Goal: Information Seeking & Learning: Learn about a topic

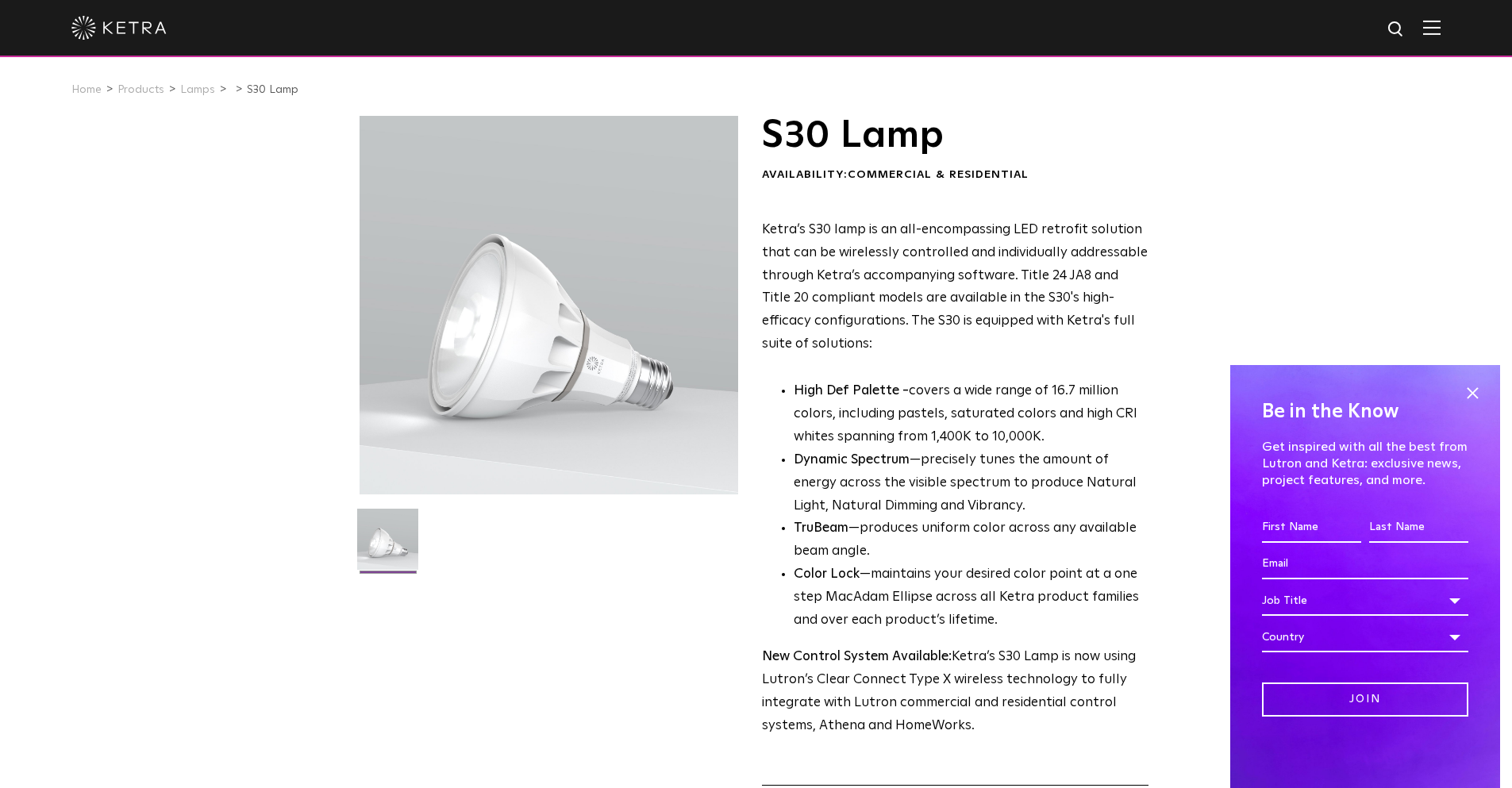
drag, startPoint x: 1476, startPoint y: 392, endPoint x: 1462, endPoint y: 388, distance: 14.6
click at [1474, 393] on span at bounding box center [1473, 393] width 24 height 24
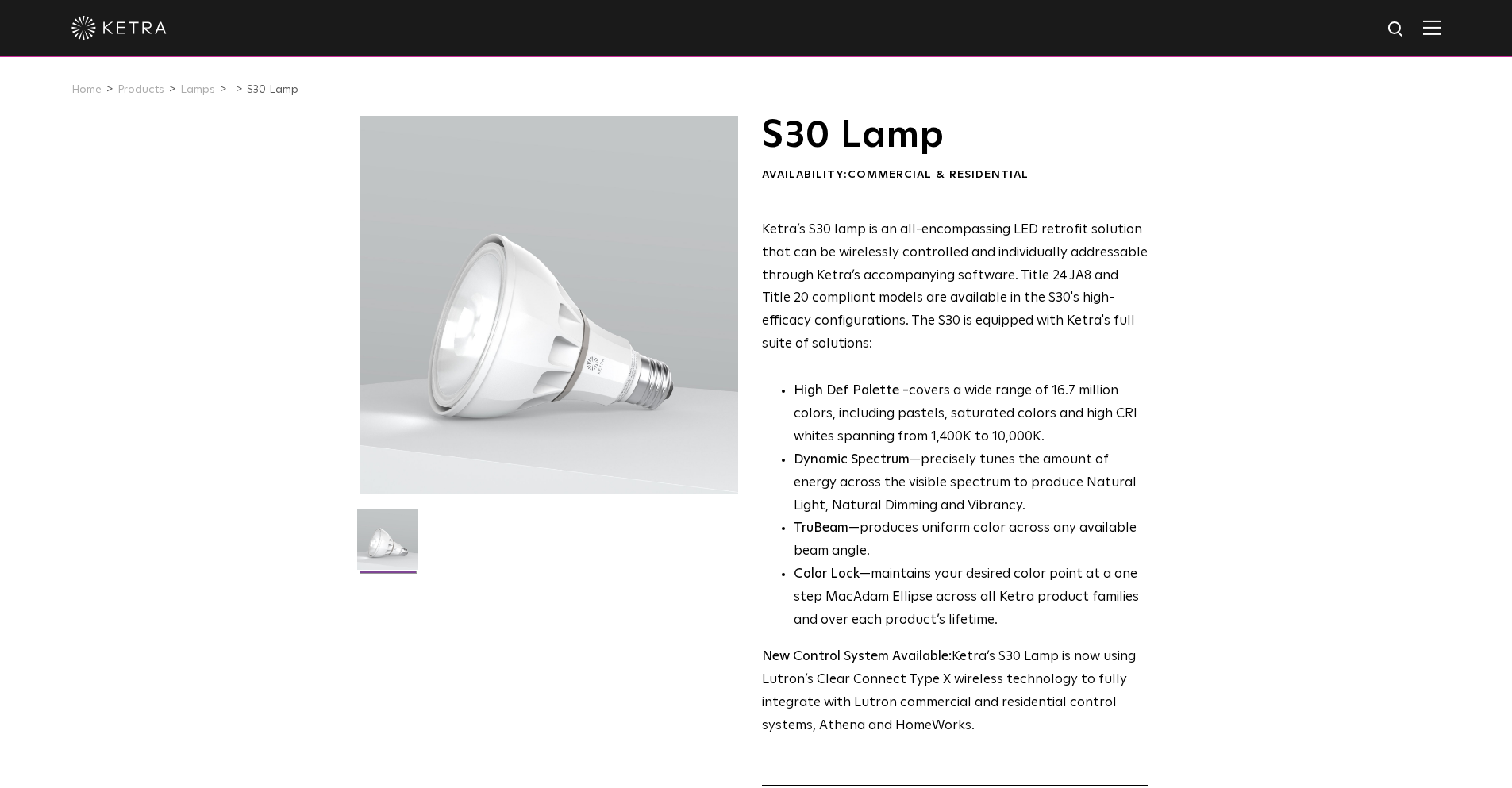
click at [1441, 27] on img at bounding box center [1432, 27] width 18 height 15
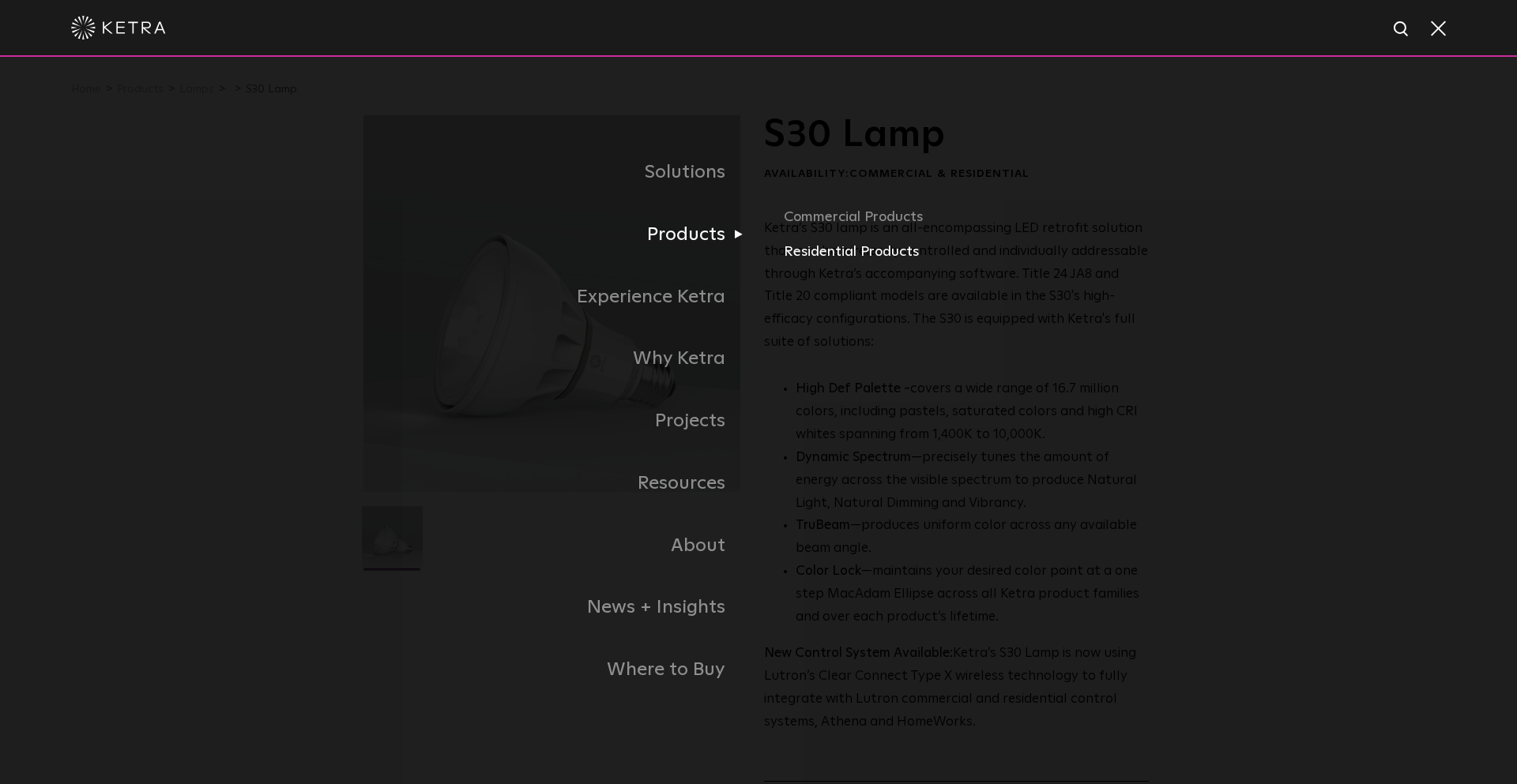
click at [833, 262] on link "Residential Products" at bounding box center [968, 252] width 369 height 23
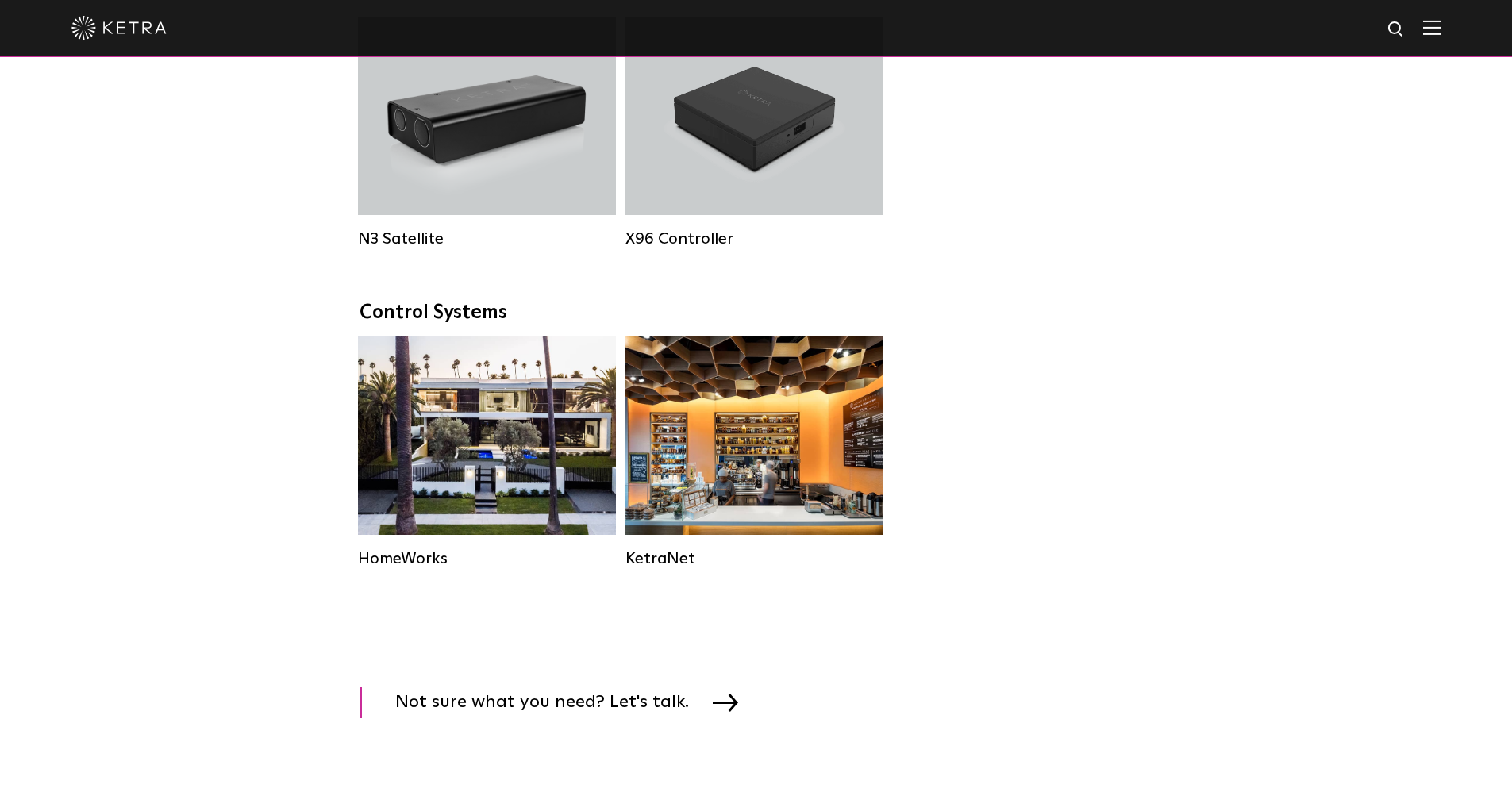
scroll to position [1825, 0]
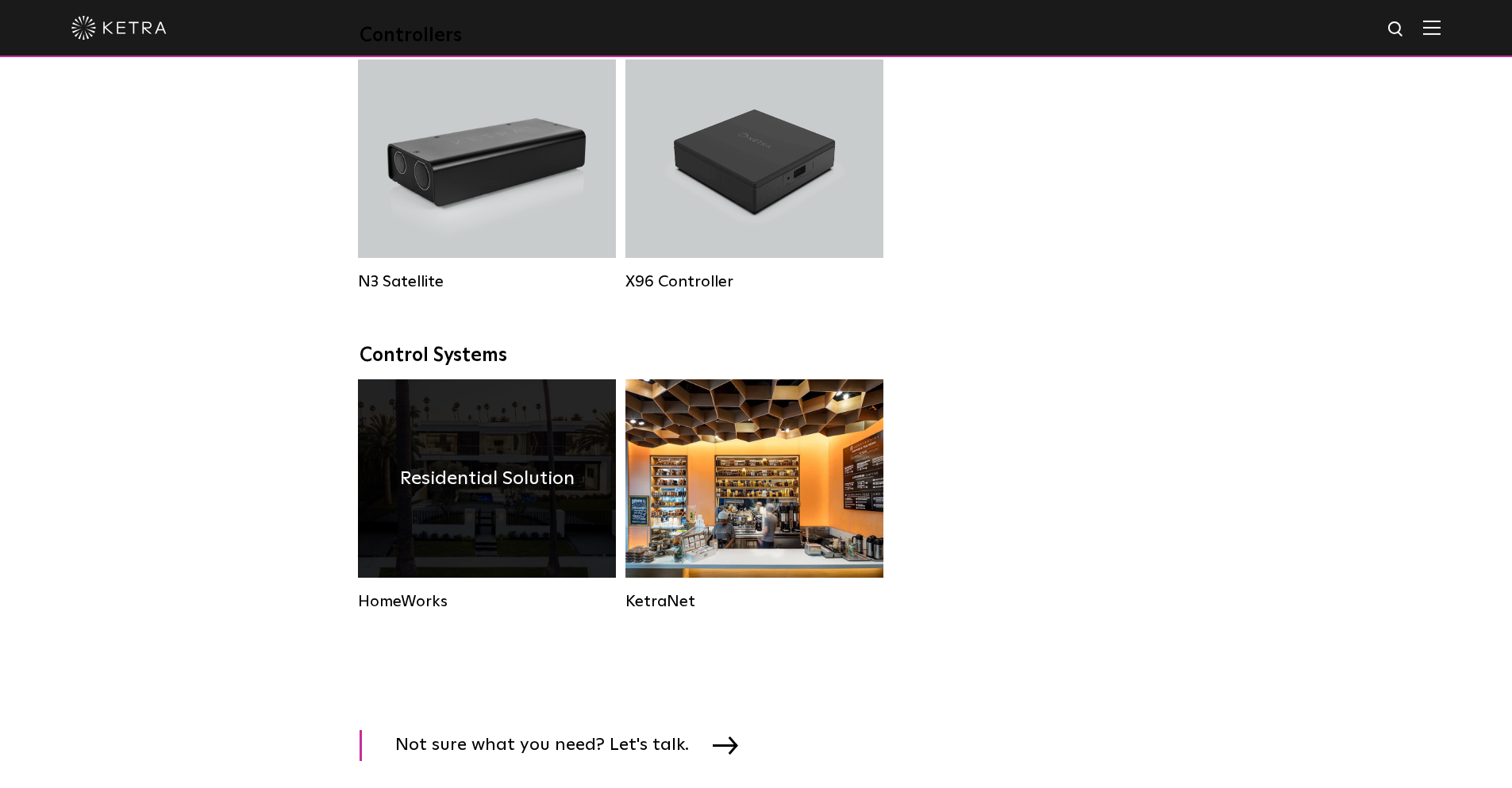
click at [535, 463] on div "Residential Solution" at bounding box center [487, 479] width 258 height 199
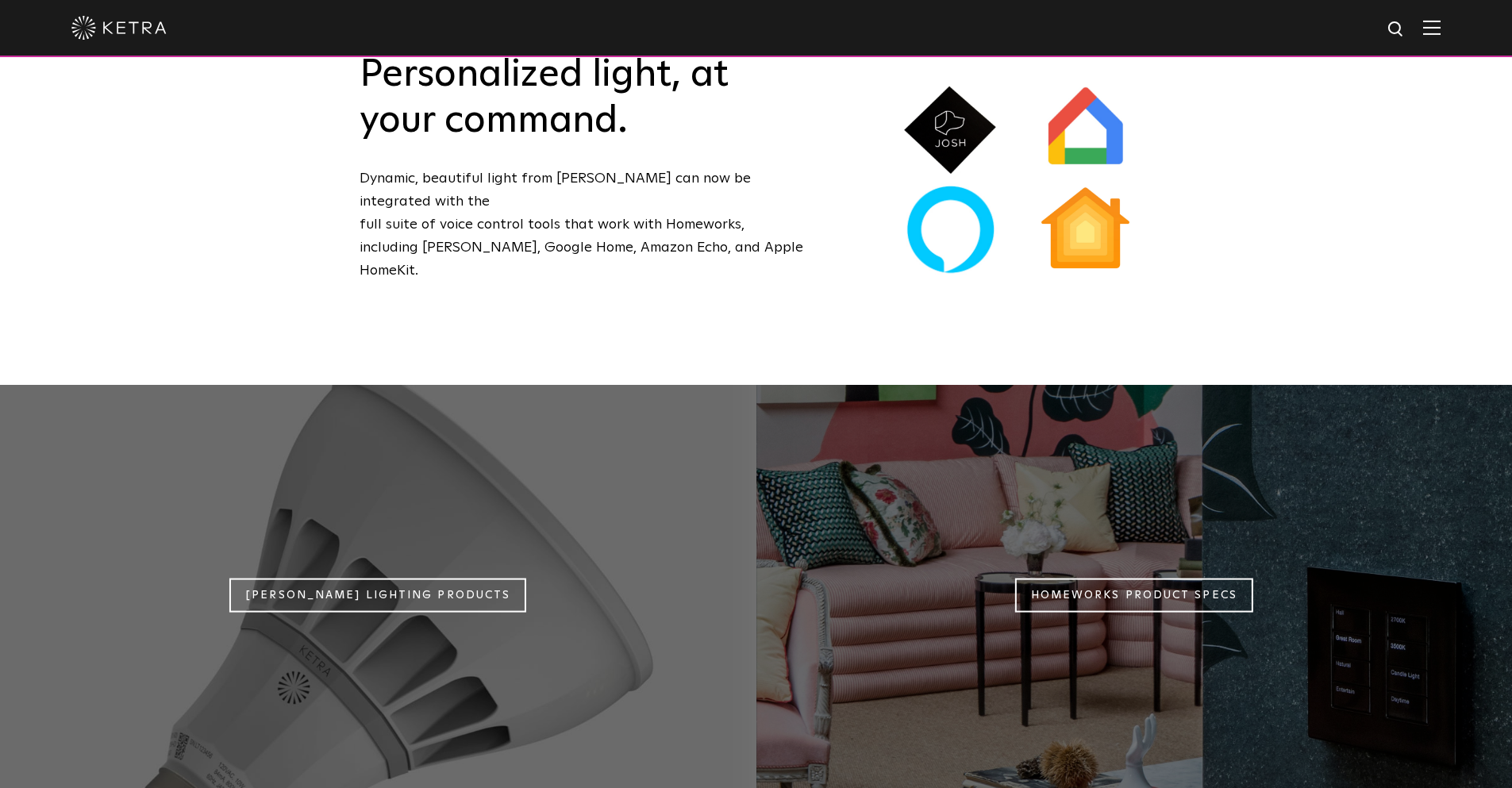
scroll to position [1270, 0]
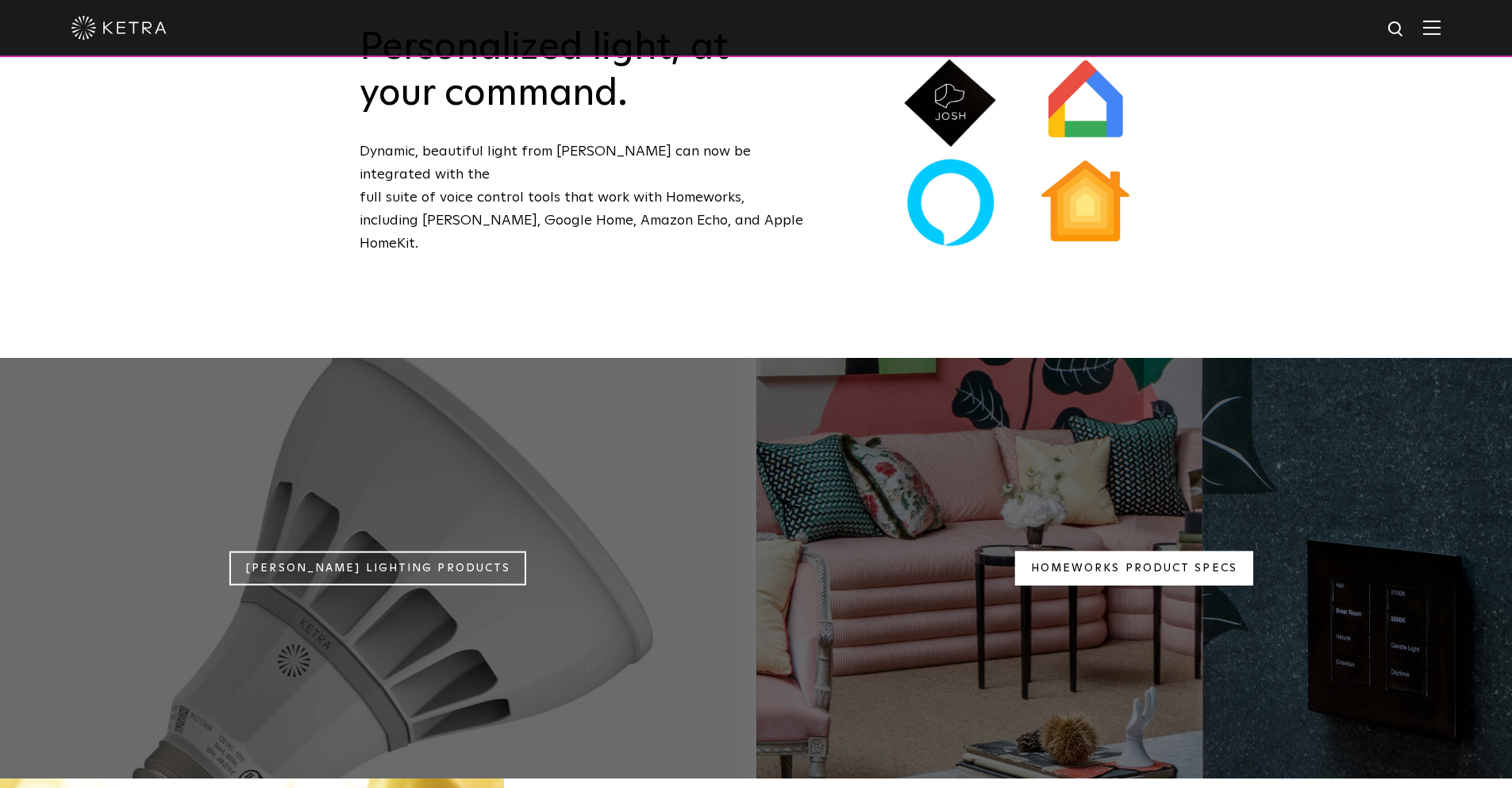
click at [1177, 552] on link "Homeworks Product Specs" at bounding box center [1134, 568] width 238 height 34
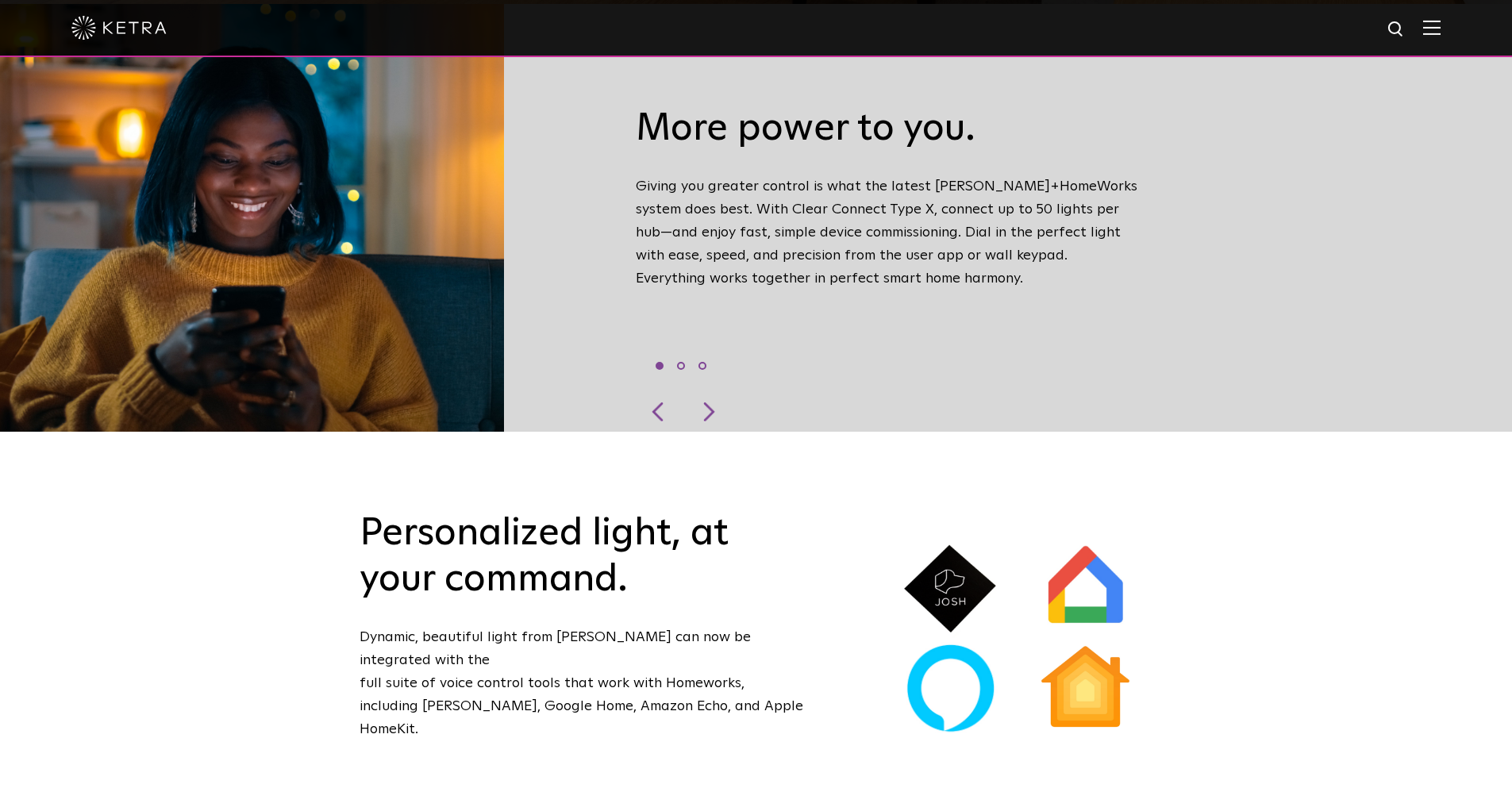
scroll to position [794, 0]
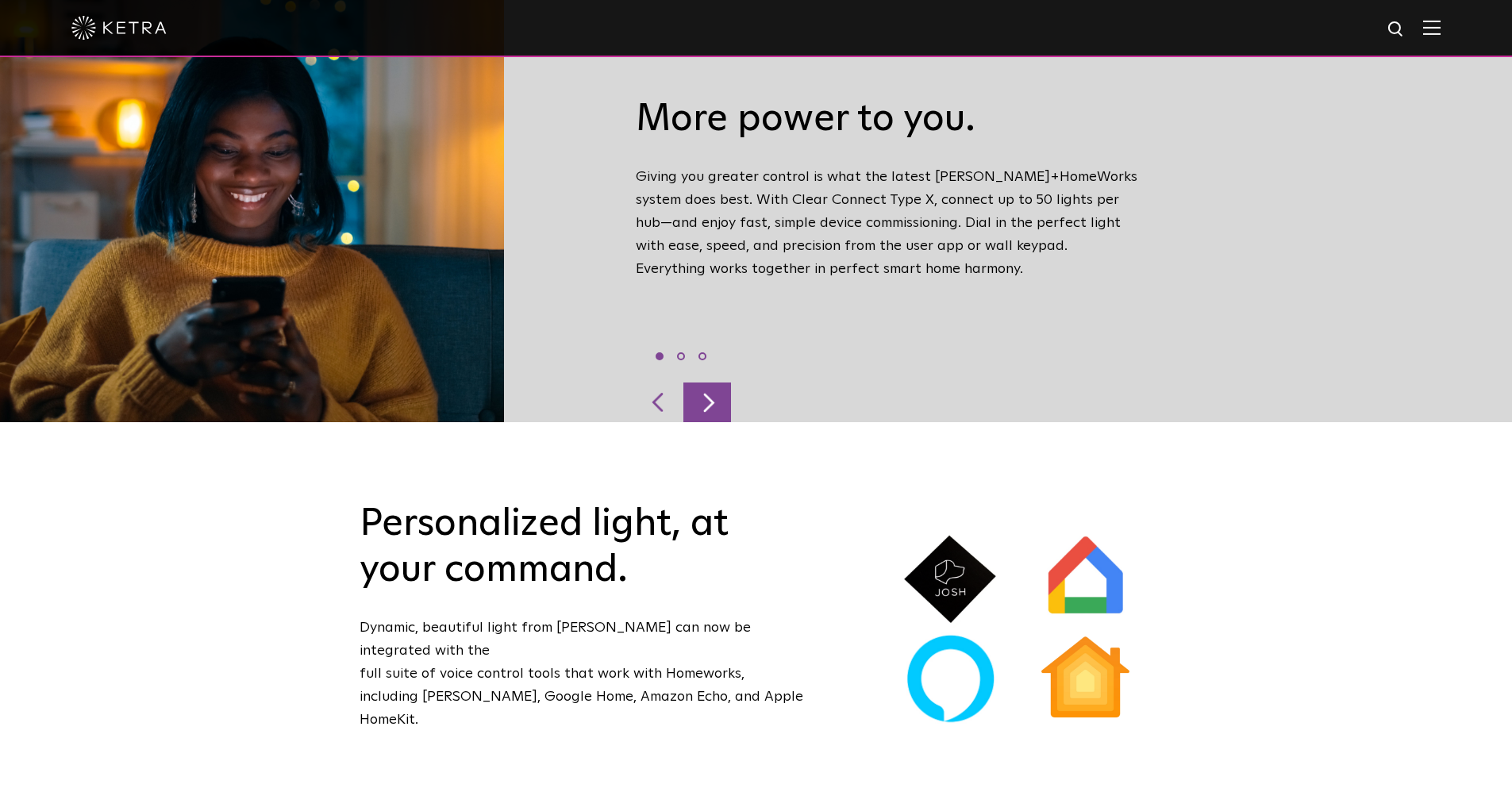
click at [713, 386] on div at bounding box center [707, 402] width 47 height 40
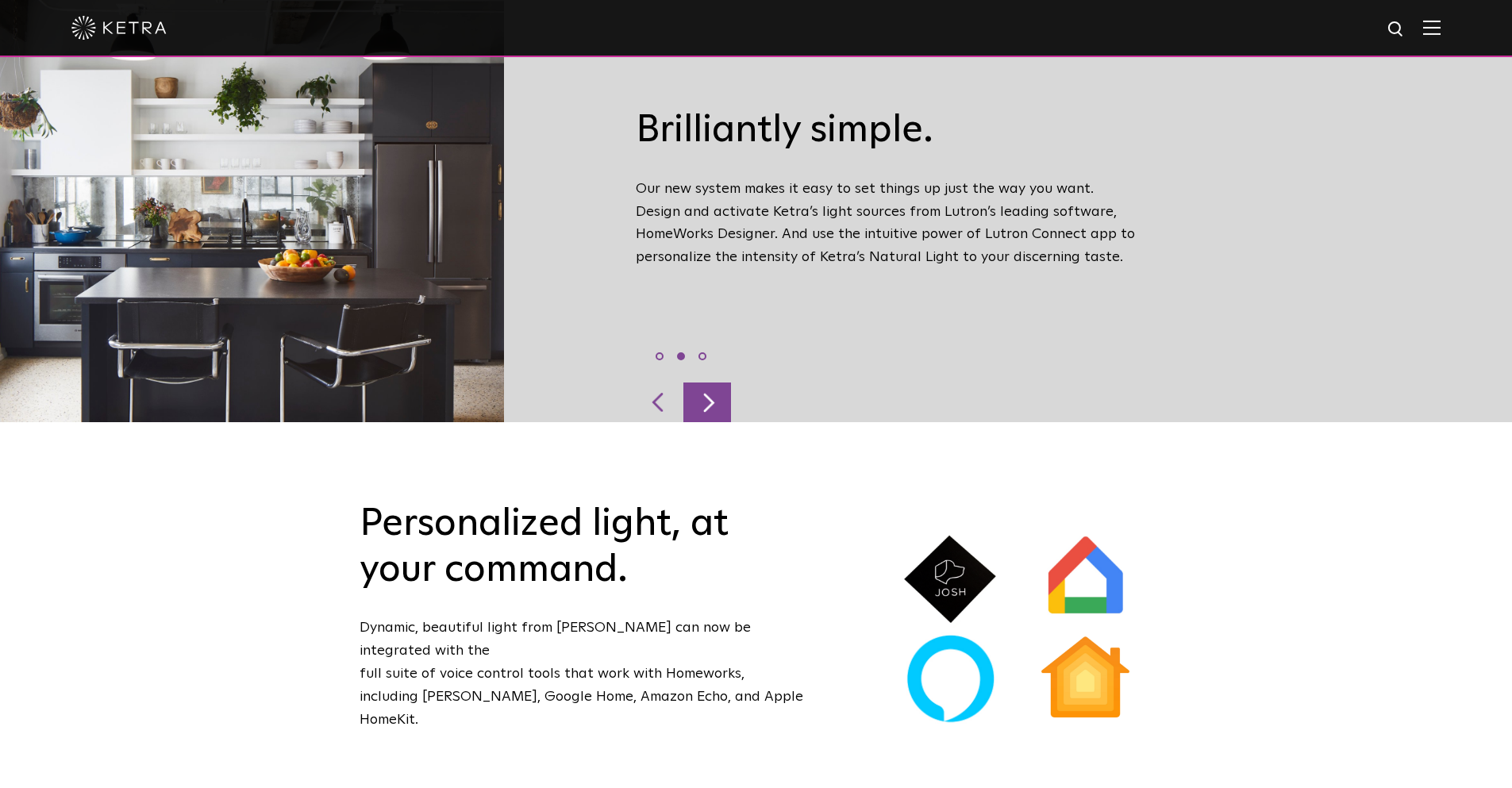
click at [713, 386] on div at bounding box center [707, 402] width 47 height 40
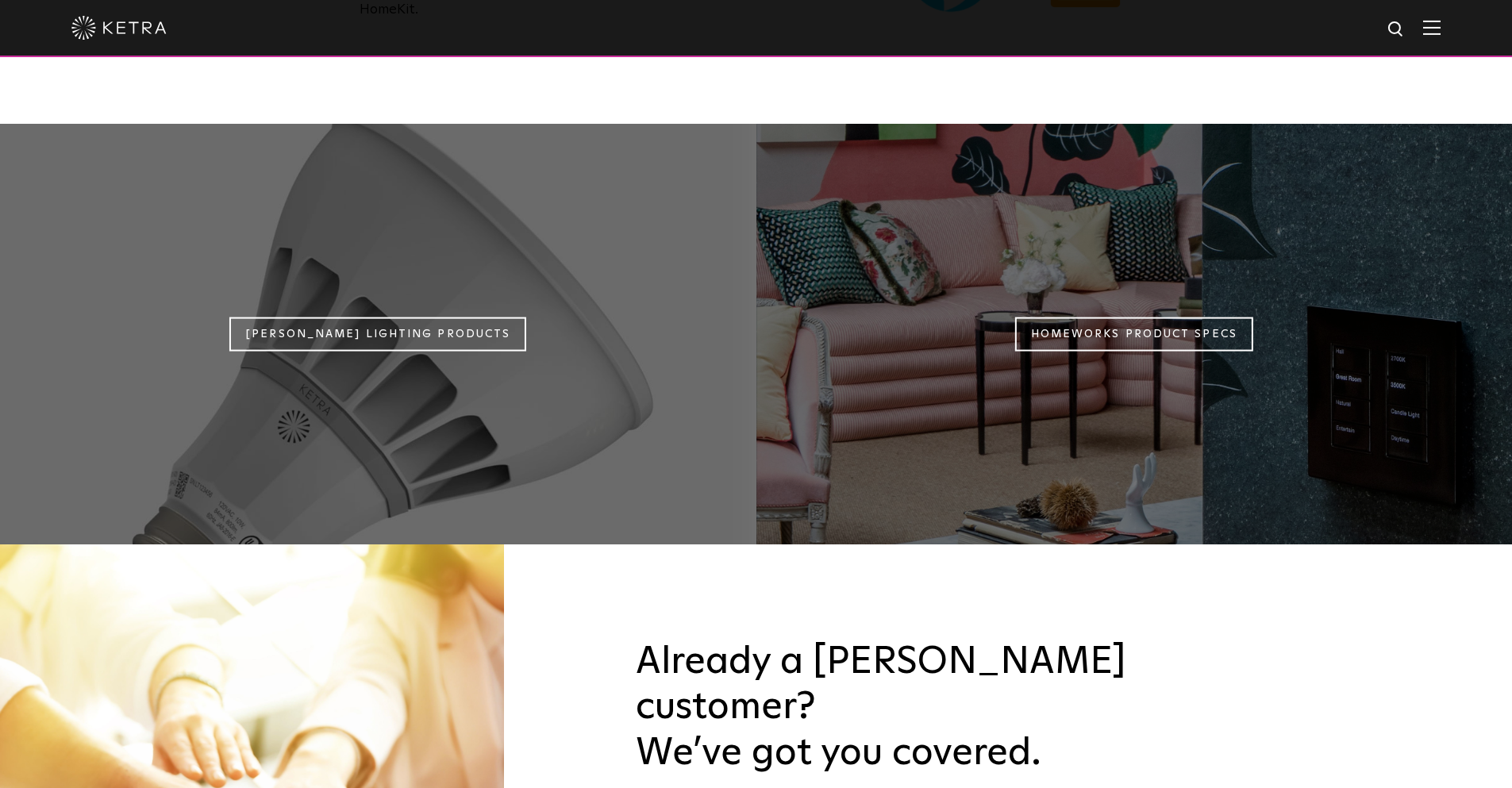
scroll to position [1309, 0]
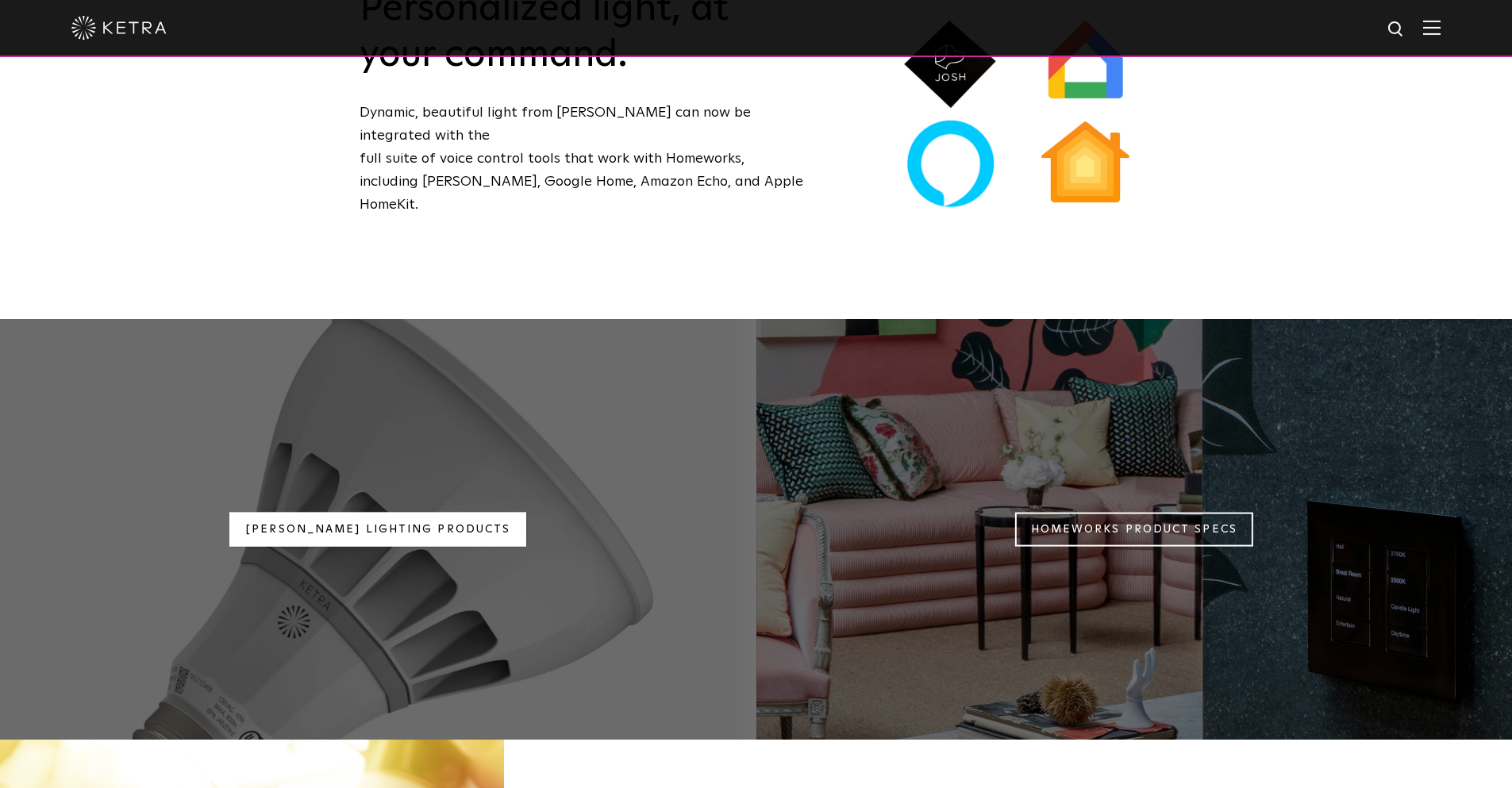
click at [463, 513] on link "Ketra Lighting Products" at bounding box center [378, 530] width 297 height 34
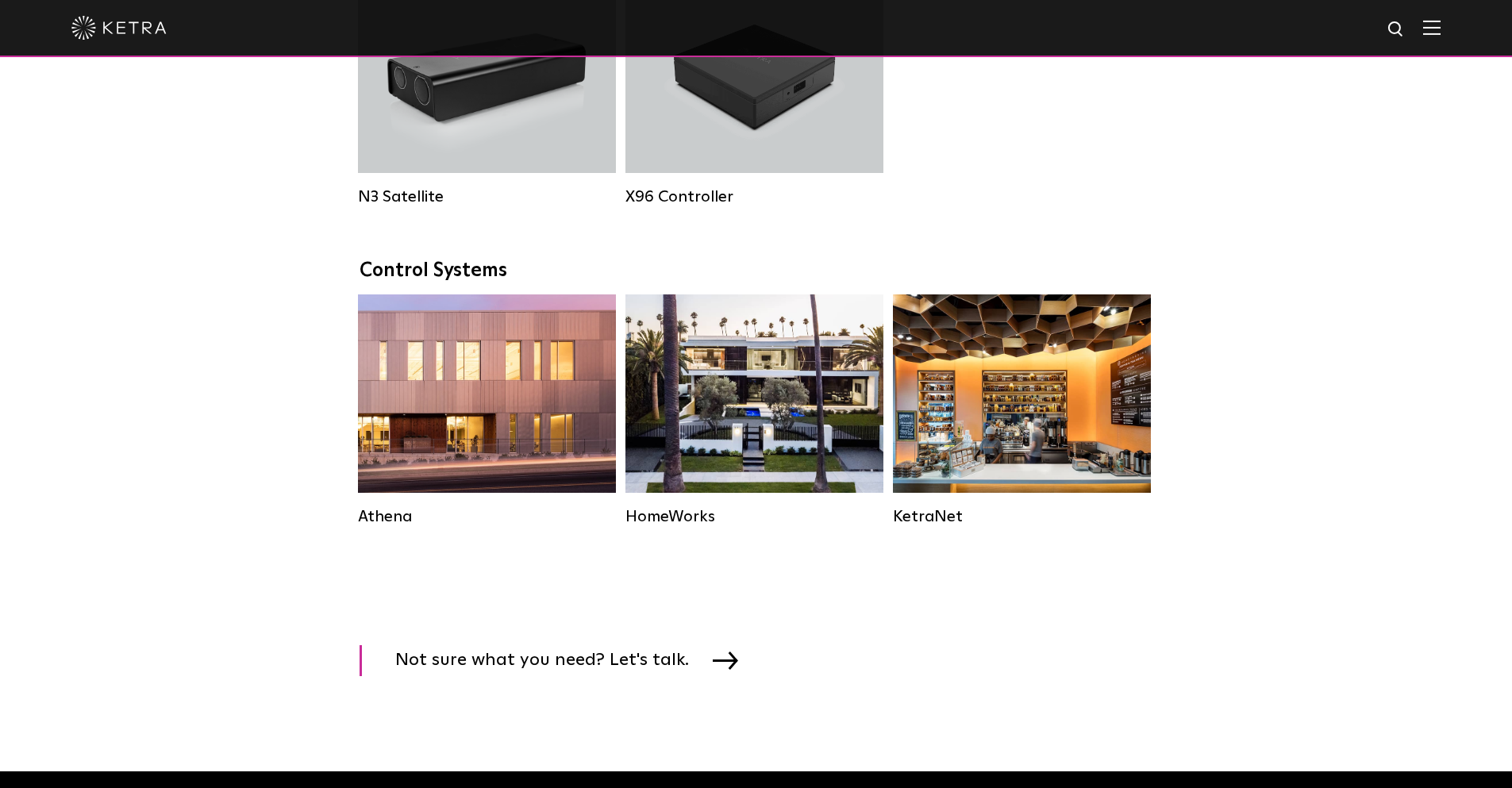
scroll to position [2144, 0]
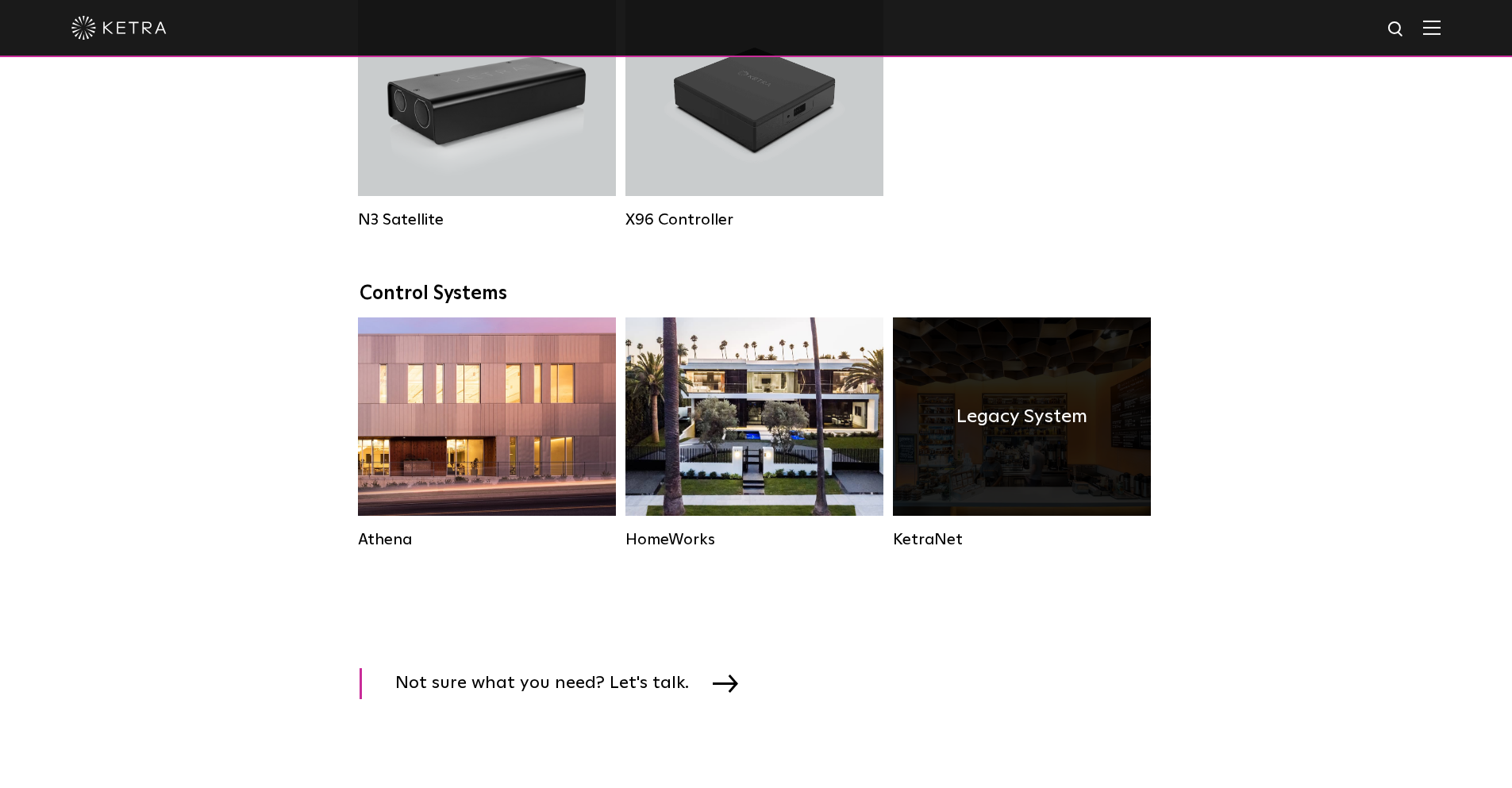
click at [993, 432] on h4 "Legacy System" at bounding box center [1021, 417] width 131 height 30
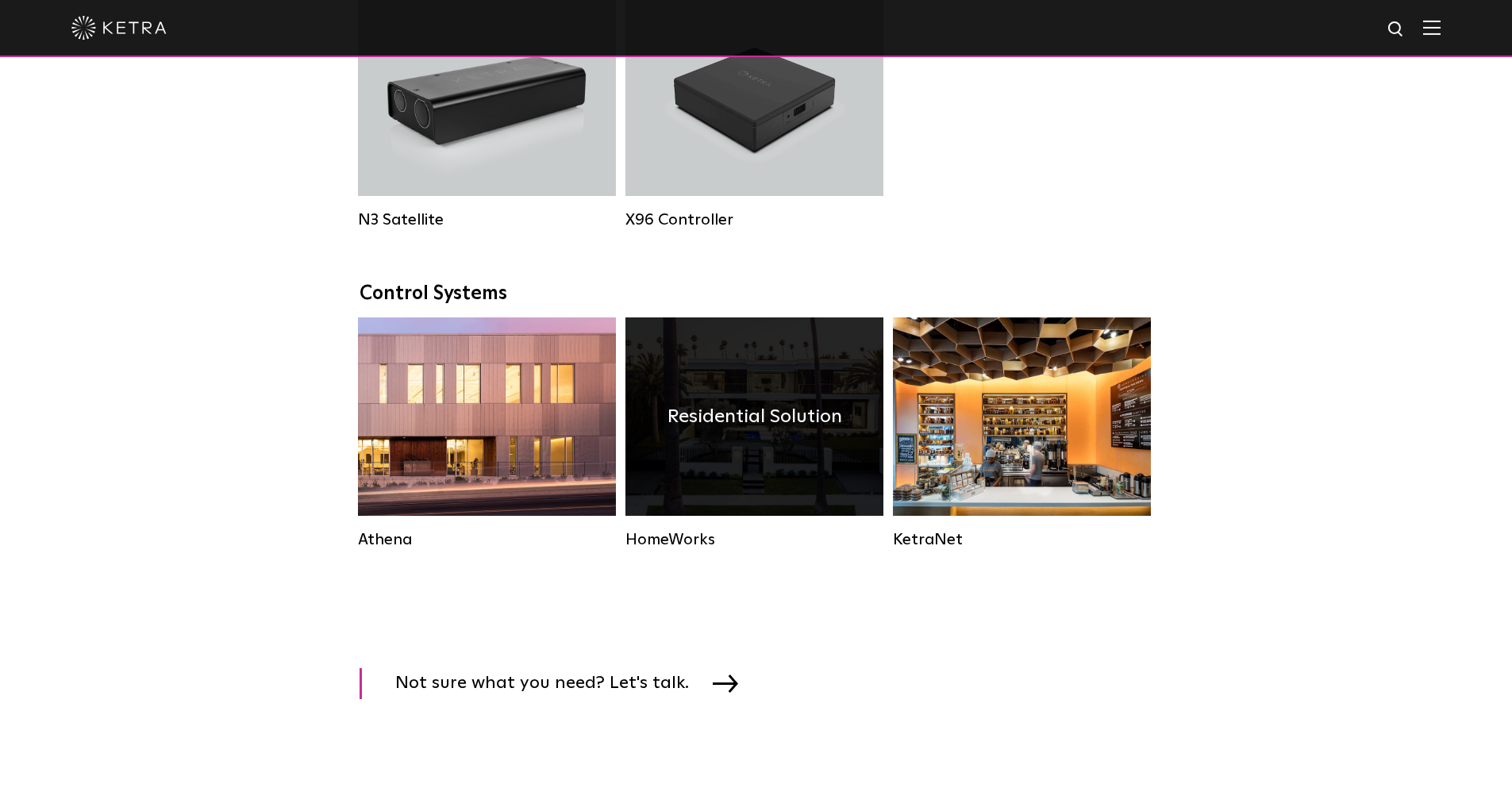
click at [745, 432] on h4 "Residential Solution" at bounding box center [755, 417] width 175 height 30
